Goal: Task Accomplishment & Management: Use online tool/utility

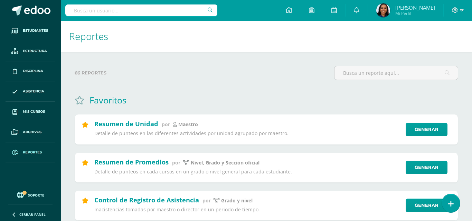
select select "Unidad 4"
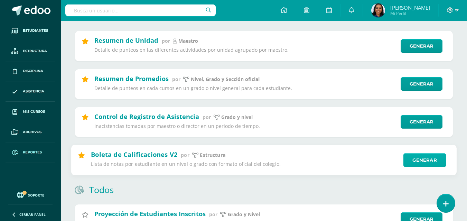
click at [427, 162] on div "Boleta de Calificaciones V2 por Estructura Lista de notas por estudiante en un …" at bounding box center [264, 160] width 386 height 31
click at [427, 162] on link "Generar" at bounding box center [424, 160] width 42 height 14
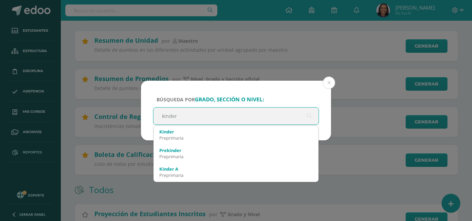
type input "kinder"
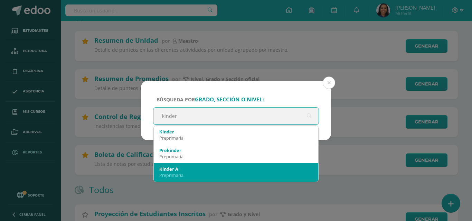
click at [173, 168] on div "Kinder A" at bounding box center [235, 169] width 153 height 6
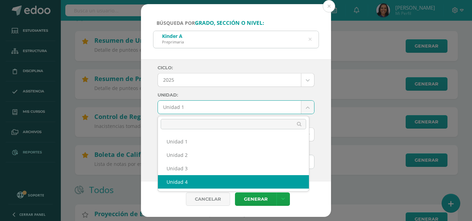
select select "Unidad 4"
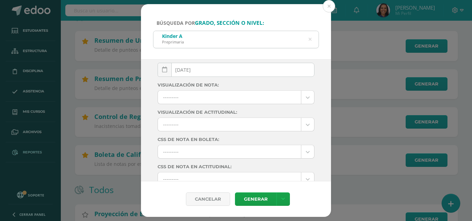
scroll to position [121, 0]
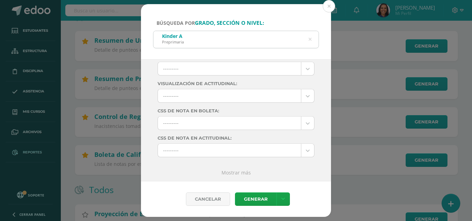
click at [330, 13] on div "Búsqueda por grado, sección o nivel: Kinder A Preprimaria kinder" at bounding box center [236, 31] width 190 height 55
click at [326, 14] on div "Búsqueda por grado, sección o nivel: Kinder A Preprimaria kinder" at bounding box center [236, 31] width 190 height 55
click at [328, 1] on button at bounding box center [329, 6] width 12 height 12
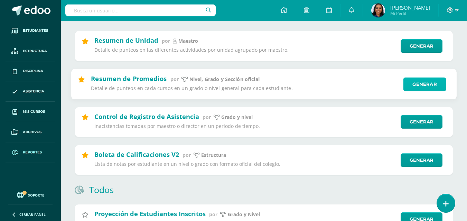
click at [425, 85] on link "Generar" at bounding box center [424, 84] width 42 height 14
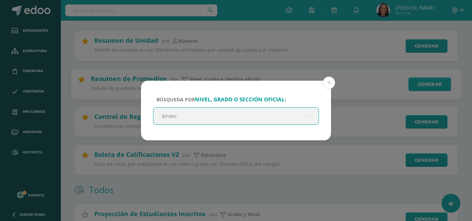
type input "kinder"
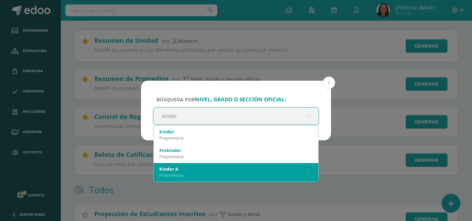
click at [284, 167] on div "Kinder A" at bounding box center [235, 169] width 153 height 6
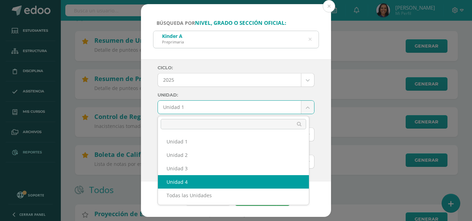
select select "Unidad 4"
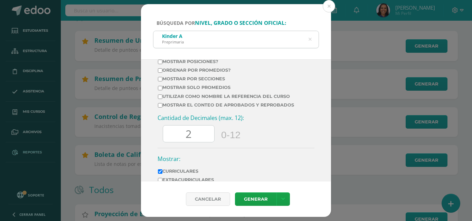
scroll to position [267, 0]
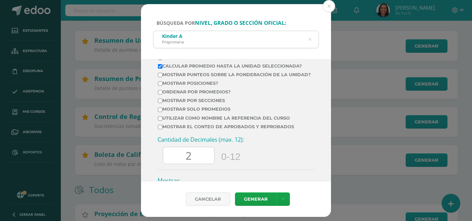
click at [160, 86] on input "Mostrar posiciones?" at bounding box center [160, 84] width 4 height 4
checkbox input "true"
click at [160, 95] on input "Ordenar por promedios?" at bounding box center [160, 92] width 4 height 4
checkbox input "true"
click at [257, 194] on link "Generar" at bounding box center [255, 199] width 41 height 13
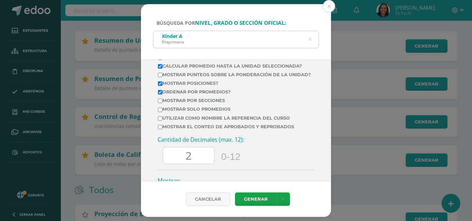
click at [308, 39] on icon at bounding box center [310, 39] width 15 height 15
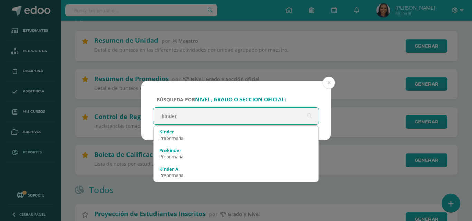
type input "kinder B"
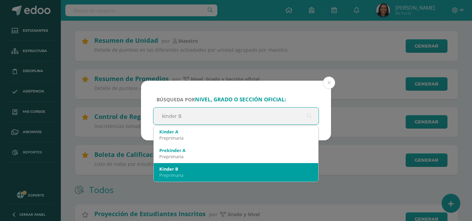
click at [271, 172] on div "Kinder B" at bounding box center [235, 169] width 153 height 6
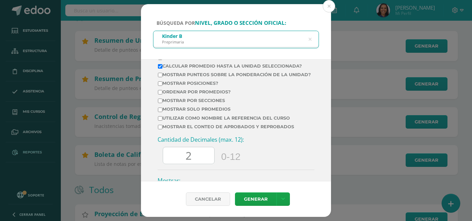
click at [179, 95] on label "Ordenar por promedios?" at bounding box center [234, 91] width 153 height 5
click at [162, 95] on input "Ordenar por promedios?" at bounding box center [160, 92] width 4 height 4
checkbox input "true"
click at [178, 86] on label "Mostrar posiciones?" at bounding box center [234, 83] width 153 height 5
click at [162, 86] on input "Mostrar posiciones?" at bounding box center [160, 84] width 4 height 4
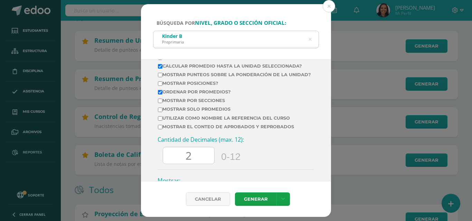
checkbox input "true"
click at [259, 196] on link "Generar" at bounding box center [255, 199] width 41 height 13
click at [329, 7] on button at bounding box center [329, 6] width 12 height 12
